Goal: Transaction & Acquisition: Purchase product/service

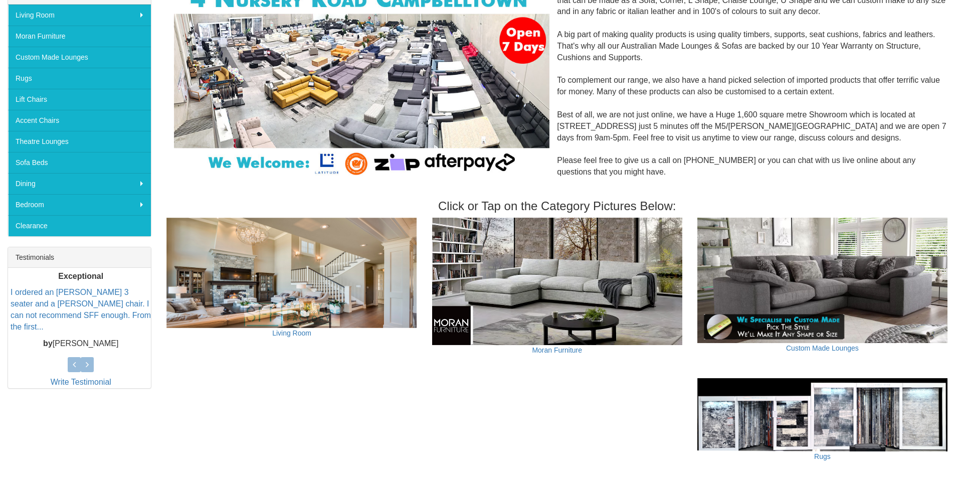
scroll to position [170, 0]
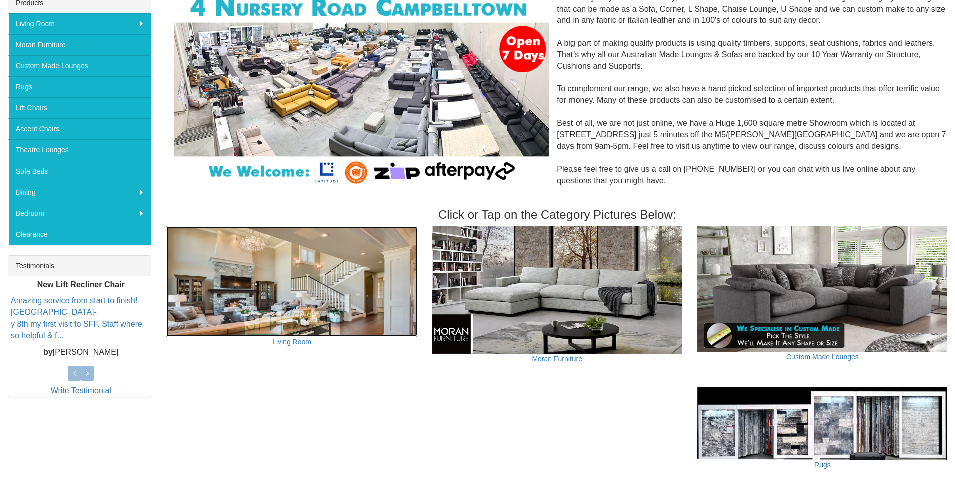
click at [295, 294] on img at bounding box center [291, 281] width 250 height 110
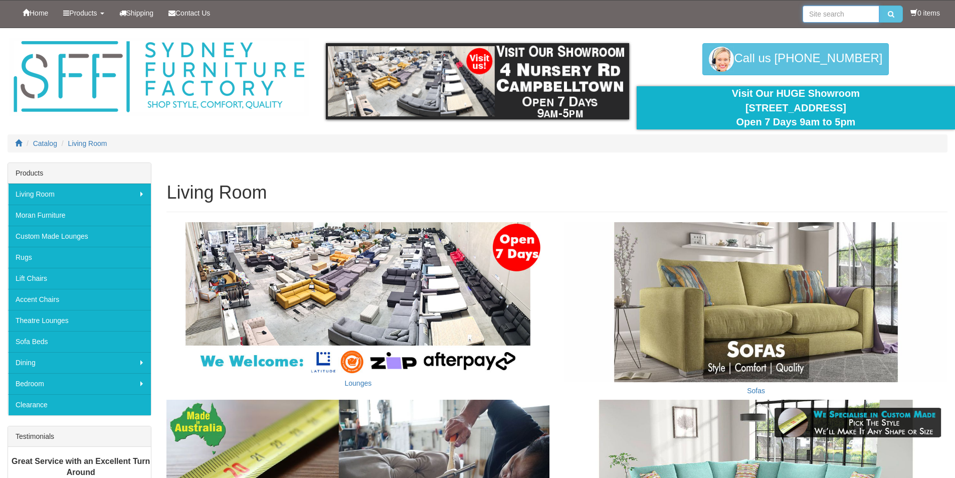
click at [832, 12] on input "search" at bounding box center [840, 14] width 77 height 17
type input "lounge"
click at [879, 6] on button "submit" at bounding box center [891, 14] width 24 height 17
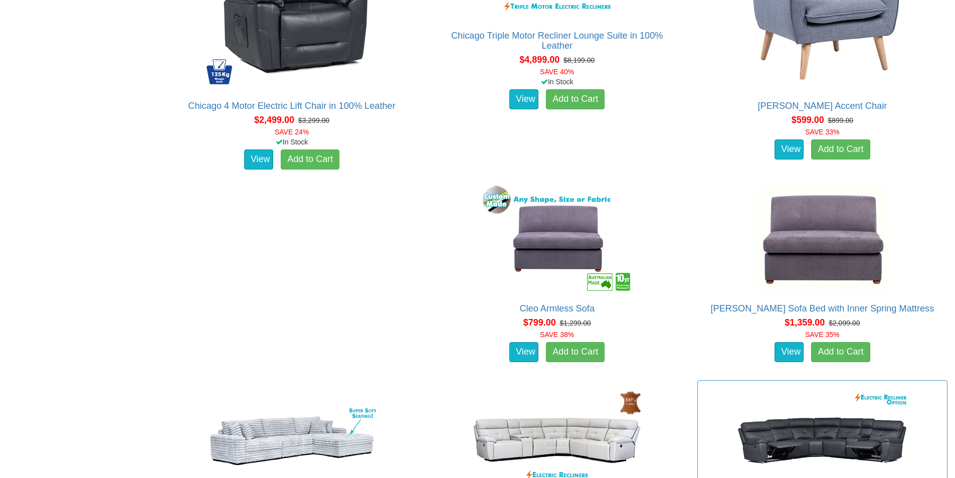
scroll to position [3407, 0]
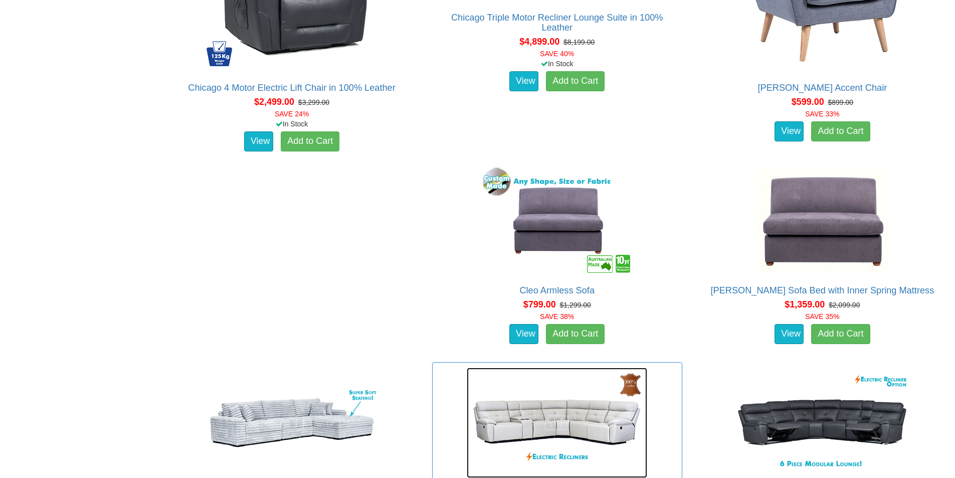
click at [564, 367] on img at bounding box center [557, 422] width 180 height 110
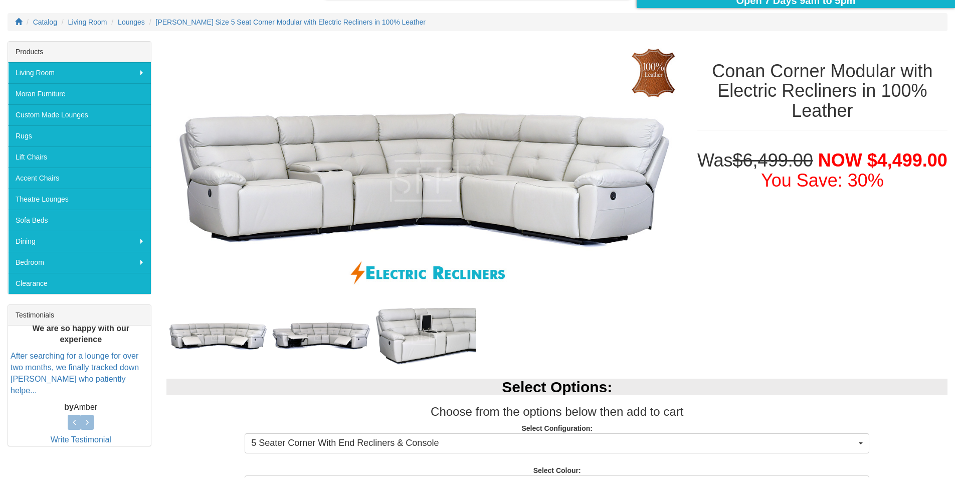
scroll to position [150, 0]
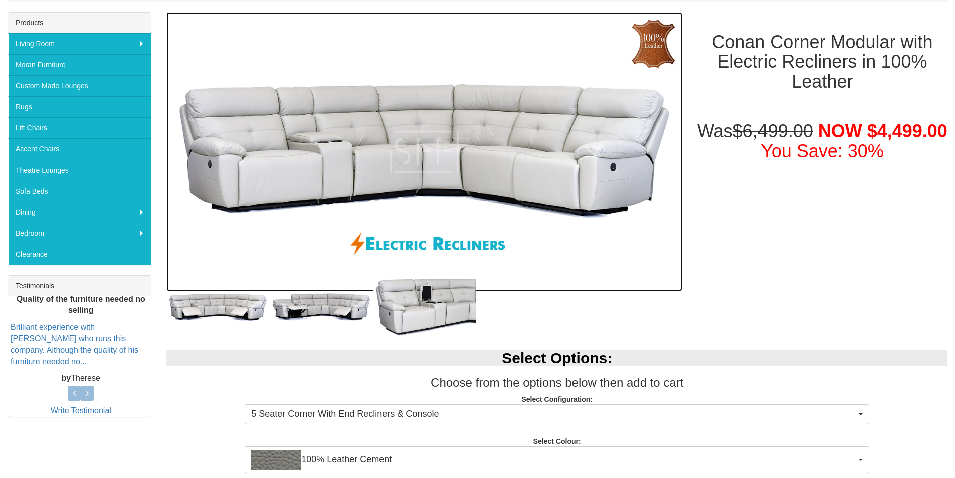
click at [561, 172] on img at bounding box center [423, 151] width 515 height 279
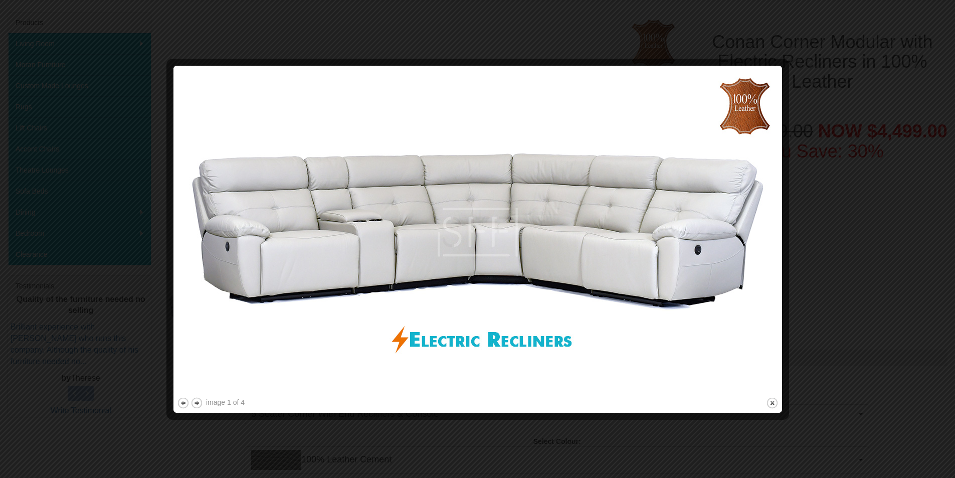
click at [681, 262] on img at bounding box center [477, 232] width 601 height 326
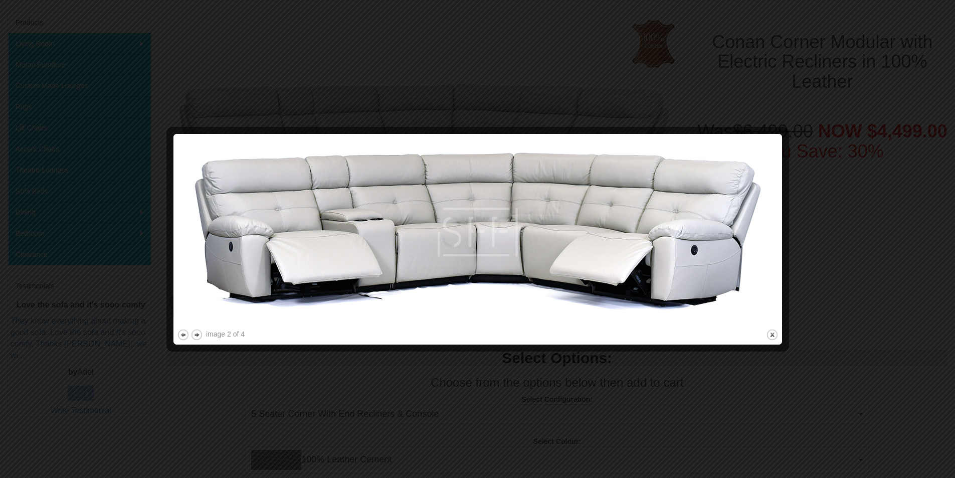
click at [680, 262] on img at bounding box center [477, 231] width 601 height 189
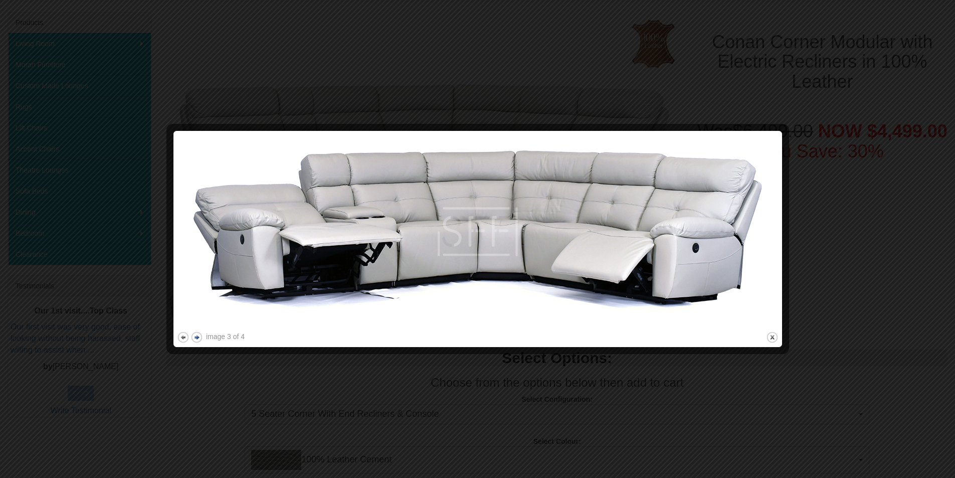
click at [196, 340] on button "next" at bounding box center [196, 337] width 13 height 13
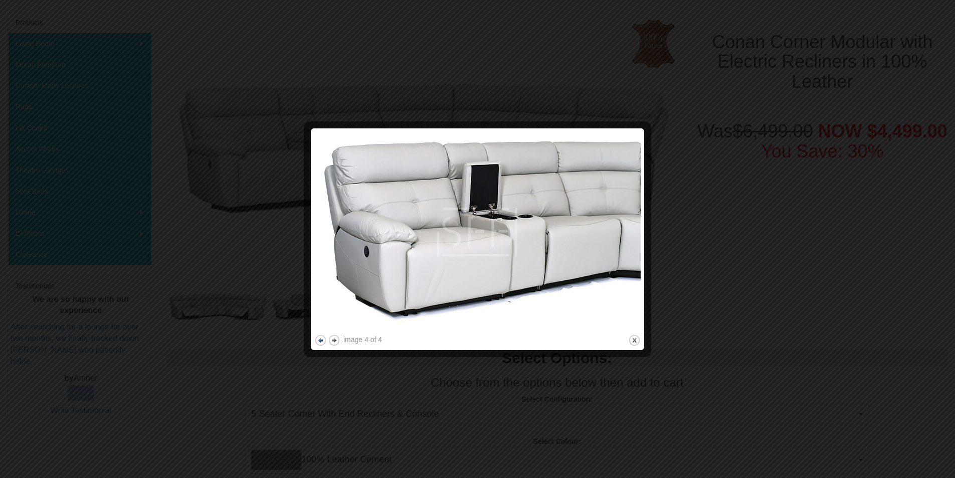
click at [318, 340] on button "previous" at bounding box center [320, 340] width 13 height 13
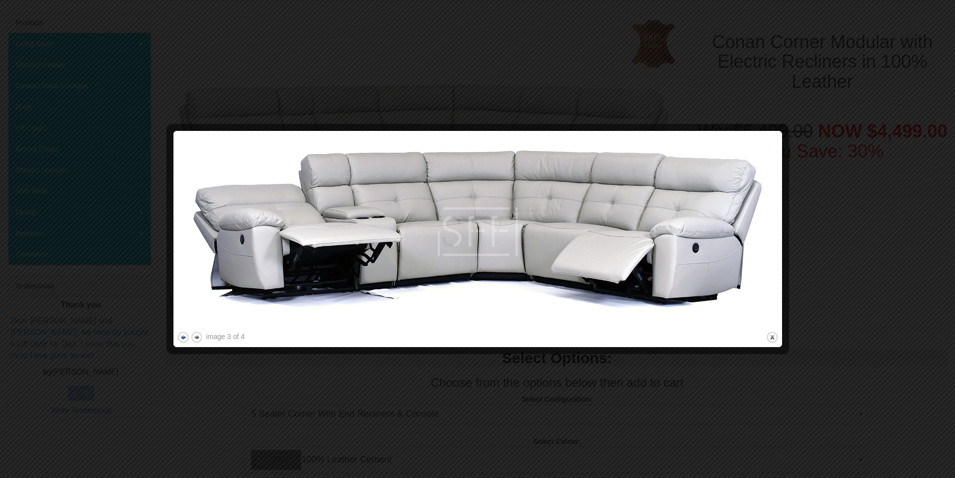
click at [188, 337] on button "previous" at bounding box center [183, 337] width 13 height 13
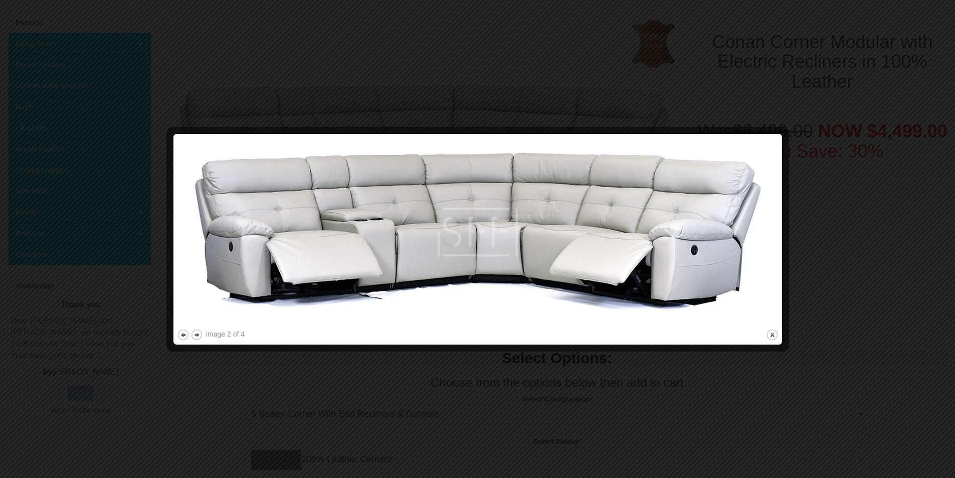
click at [188, 337] on button "previous" at bounding box center [183, 334] width 13 height 13
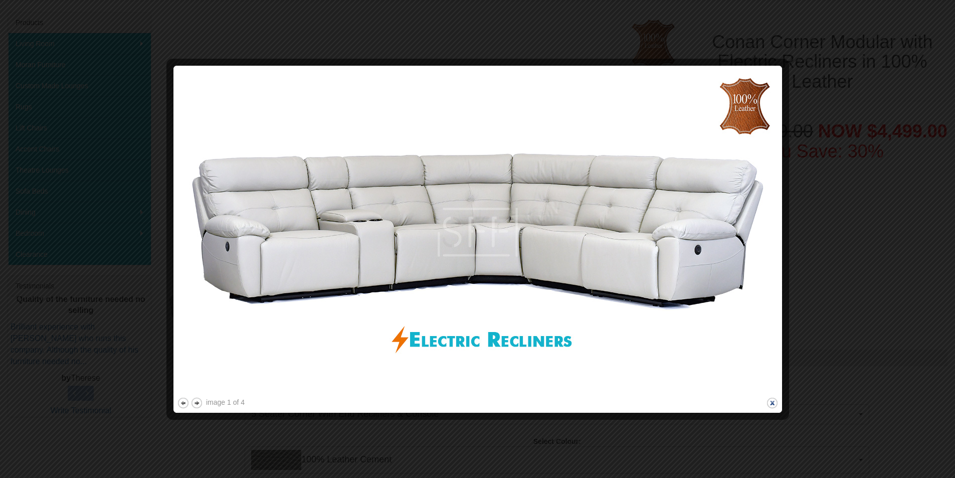
click at [777, 404] on button "close" at bounding box center [772, 402] width 13 height 13
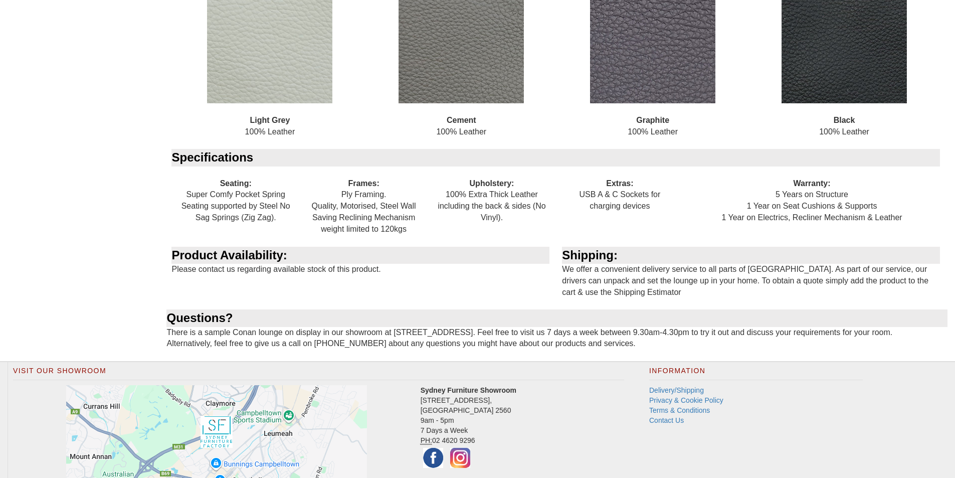
scroll to position [1288, 0]
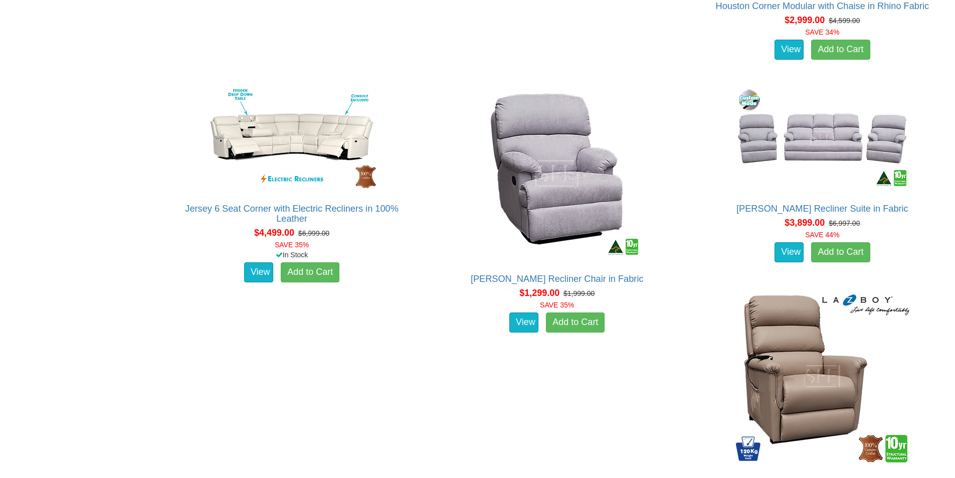
scroll to position [7667, 0]
